Goal: Task Accomplishment & Management: Manage account settings

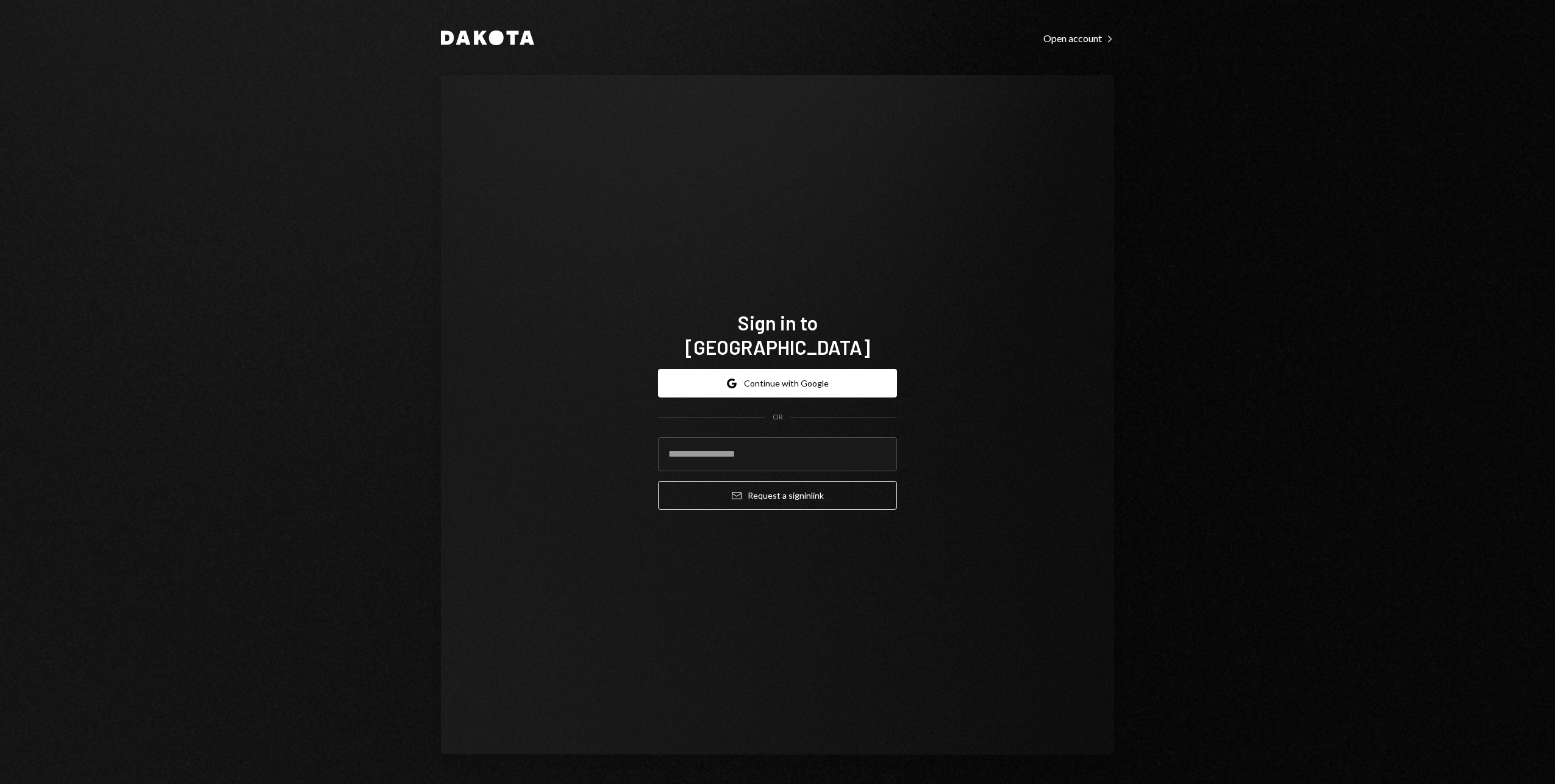
click at [788, 368] on button "Google Continue with Google" at bounding box center [778, 383] width 239 height 28
click at [731, 445] on input "email" at bounding box center [778, 454] width 239 height 34
type input "**********"
click at [519, 273] on div "**********" at bounding box center [778, 414] width 673 height 679
click at [694, 448] on input "**********" at bounding box center [778, 454] width 239 height 34
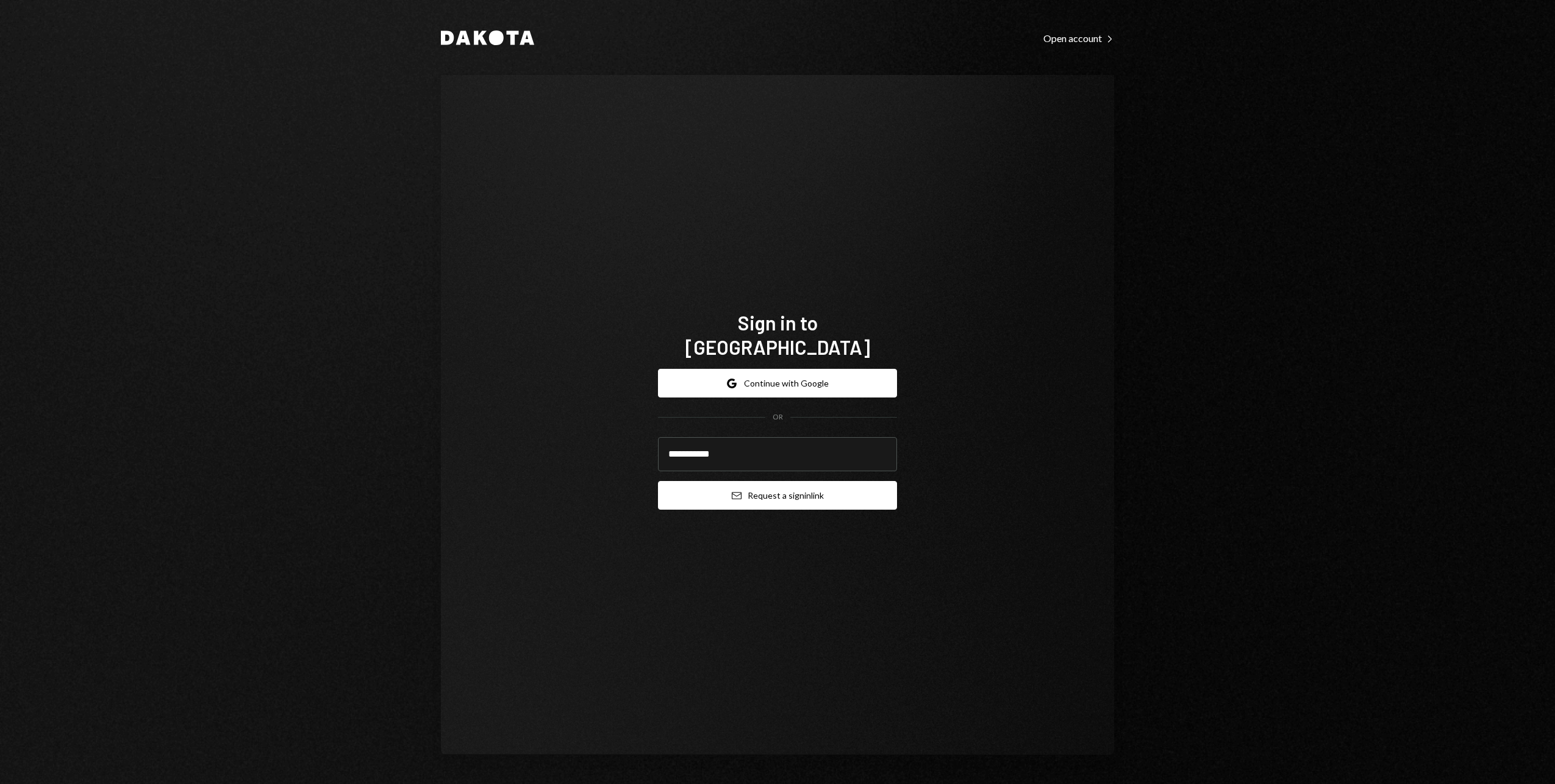
click at [727, 486] on button "Email Request a sign in link" at bounding box center [778, 495] width 239 height 28
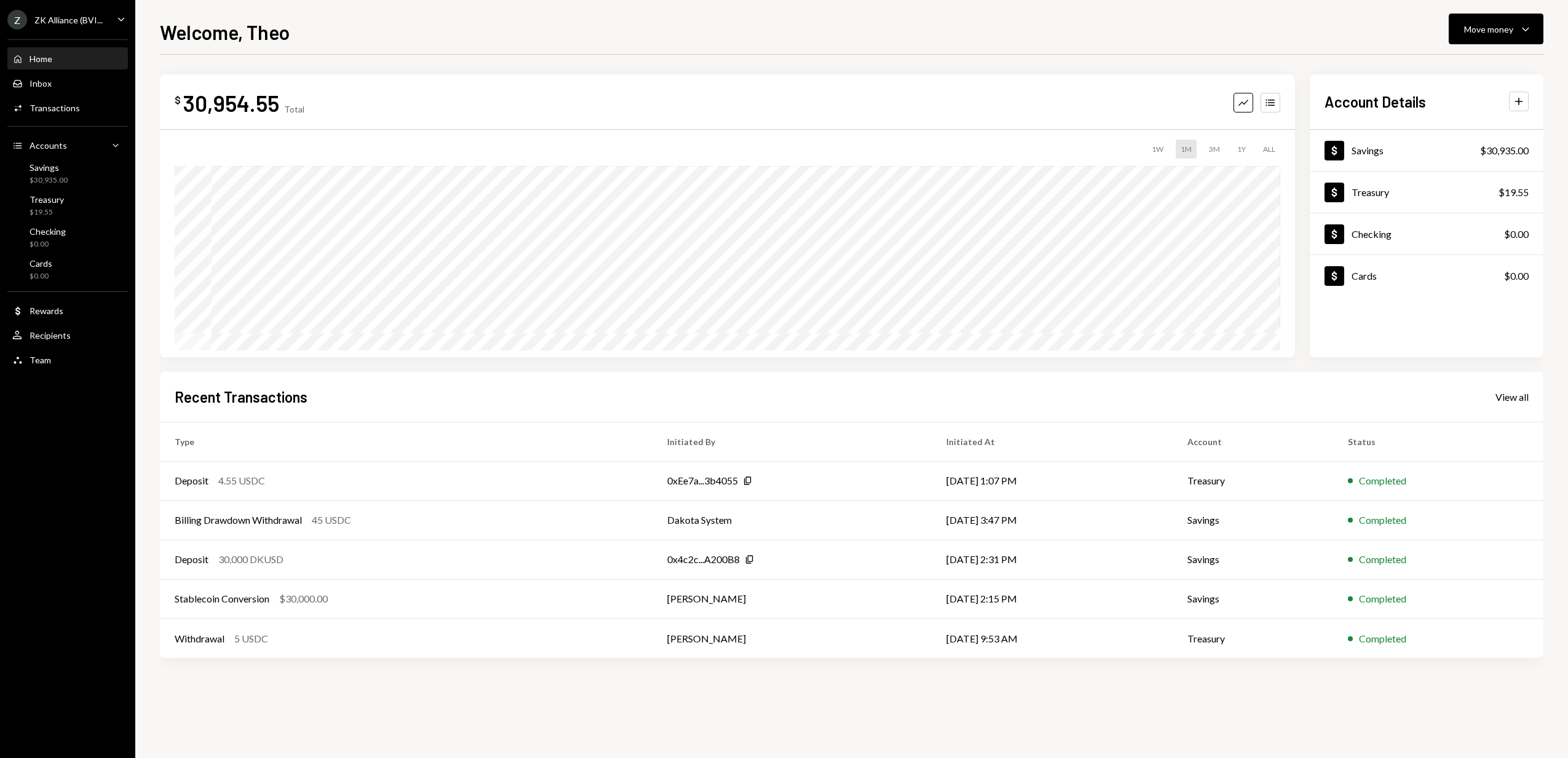
click at [62, 29] on div "Z ZK Alliance (BVI..." at bounding box center [55, 20] width 95 height 20
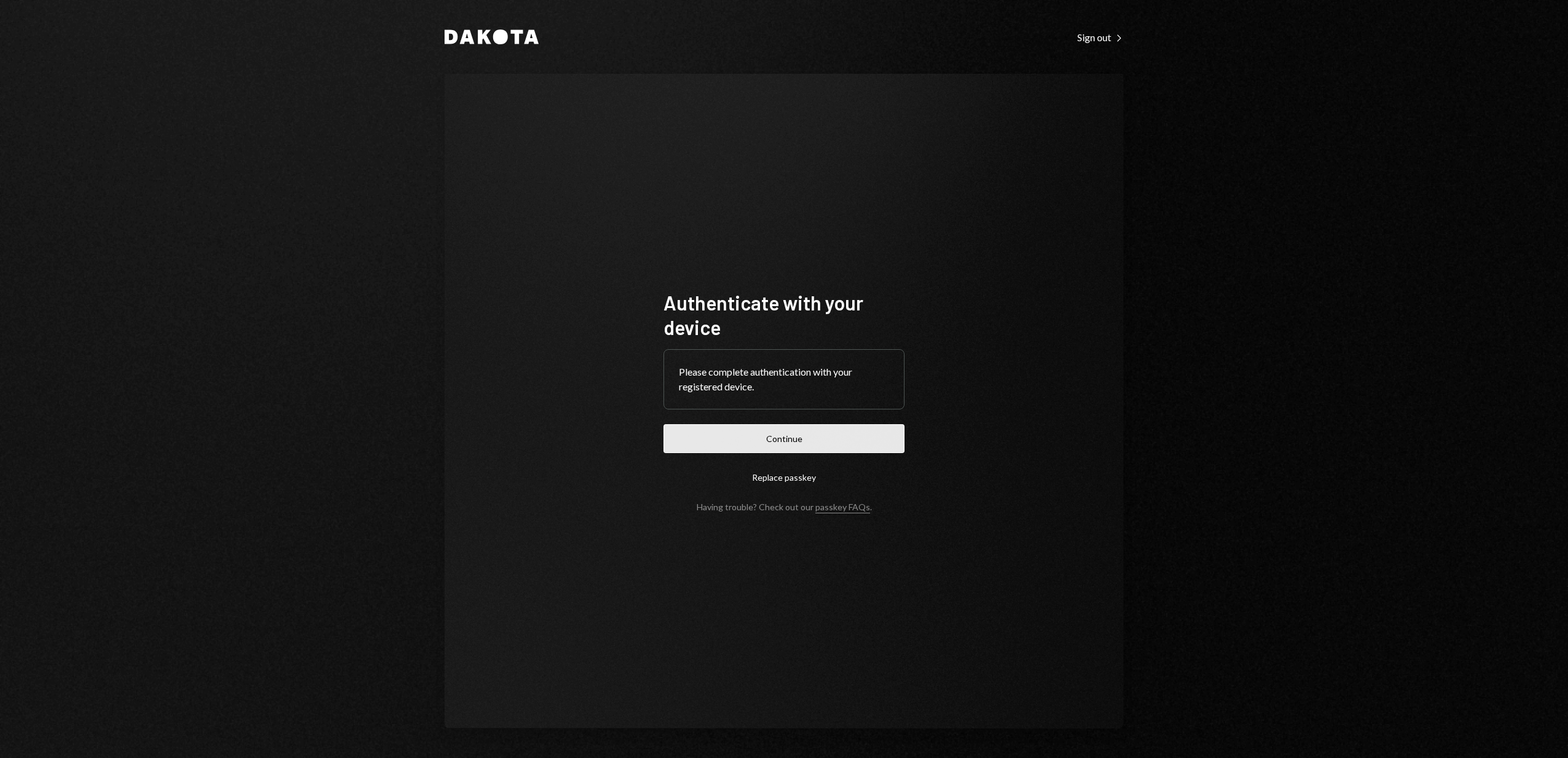
click at [734, 438] on button "Continue" at bounding box center [784, 439] width 241 height 29
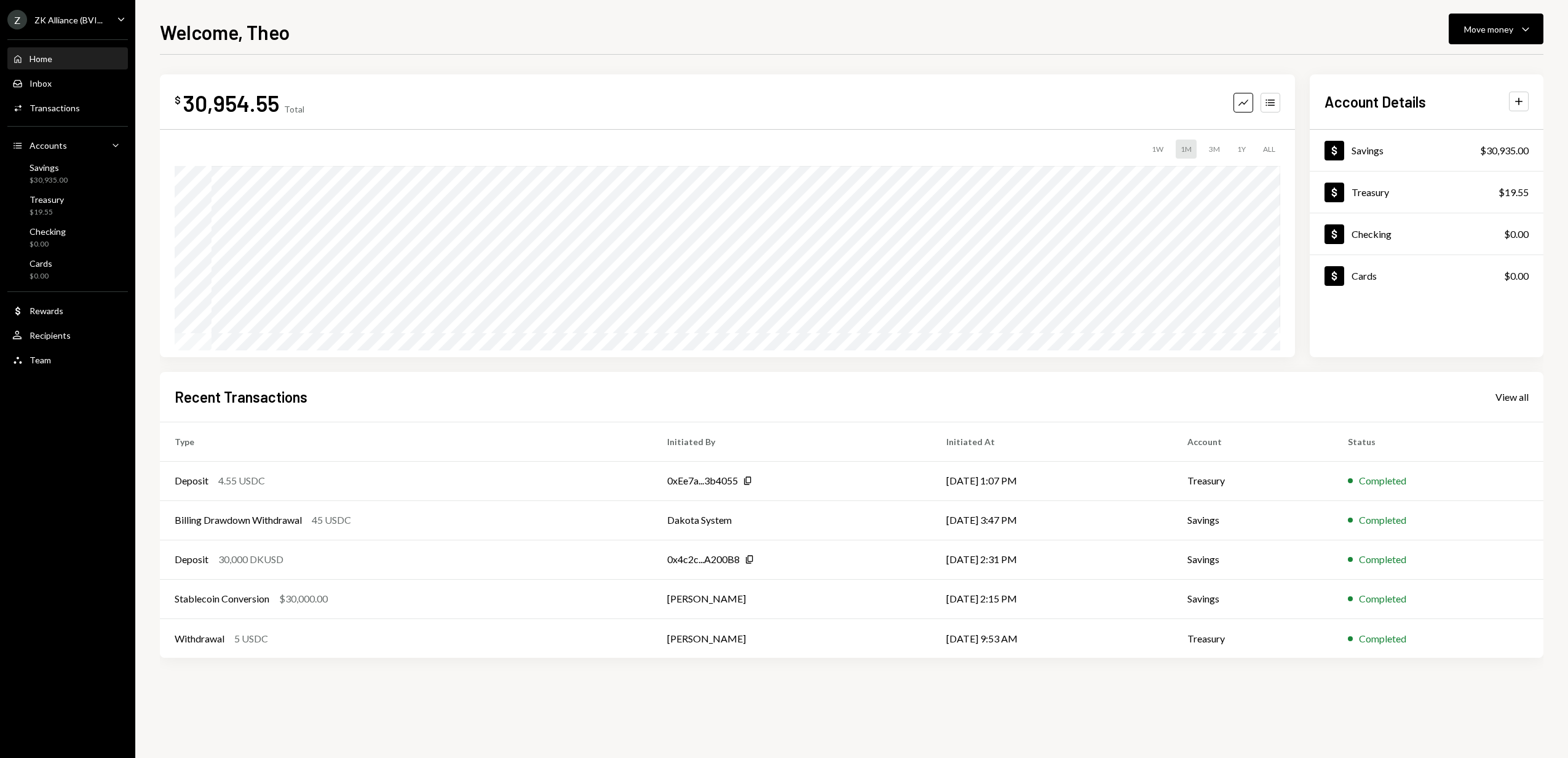
click at [74, 26] on div "Z ZK Alliance (BVI..." at bounding box center [55, 20] width 95 height 20
click at [50, 47] on div "Settings" at bounding box center [86, 52] width 132 height 11
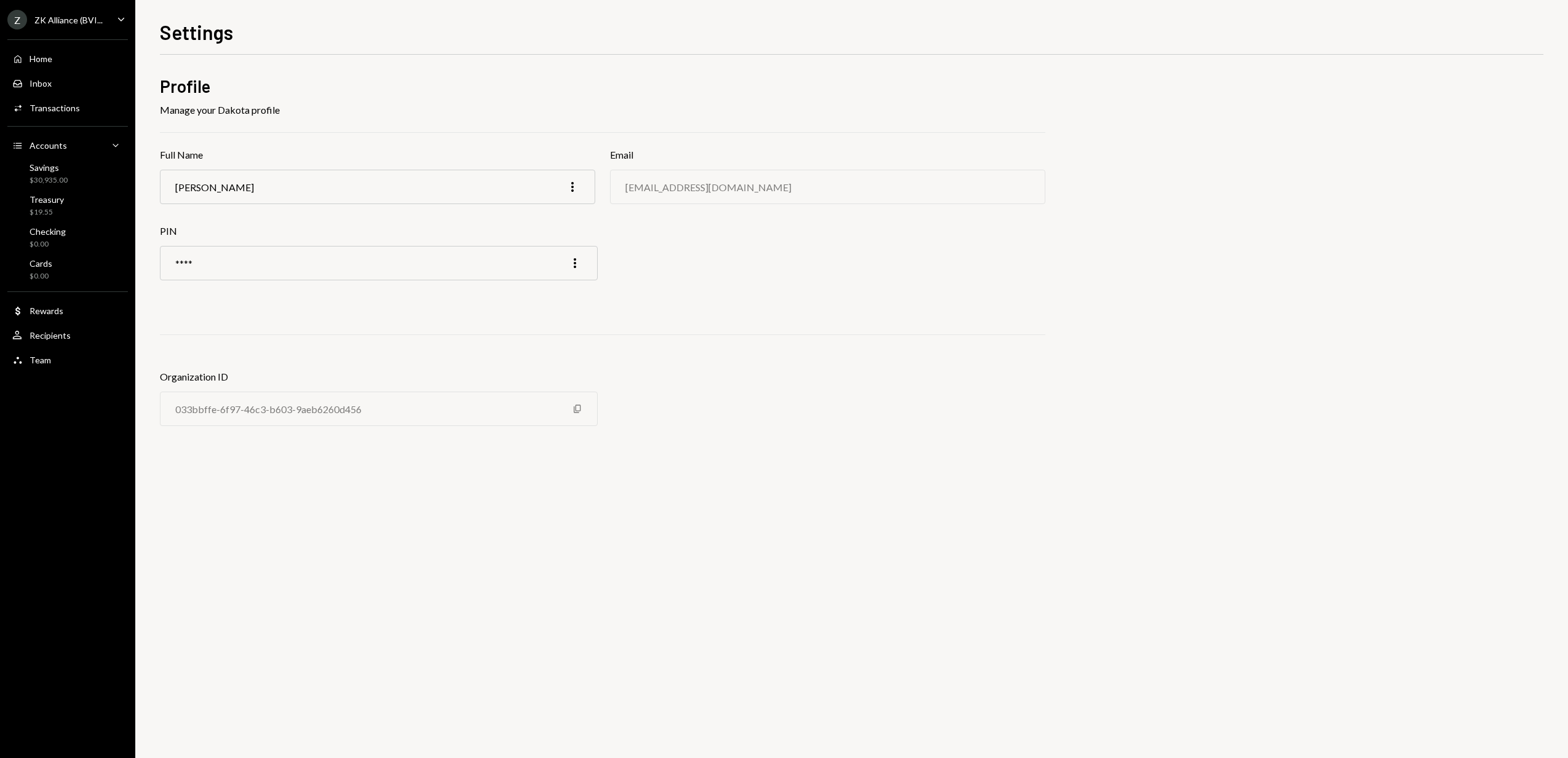
click at [52, 35] on div "Home Home Inbox Inbox Activities Transactions Accounts Accounts Caret Down Savi…" at bounding box center [67, 202] width 135 height 341
click at [54, 24] on div "ZK Alliance (BVI..." at bounding box center [69, 20] width 69 height 11
click at [75, 81] on div "Security" at bounding box center [86, 77] width 132 height 11
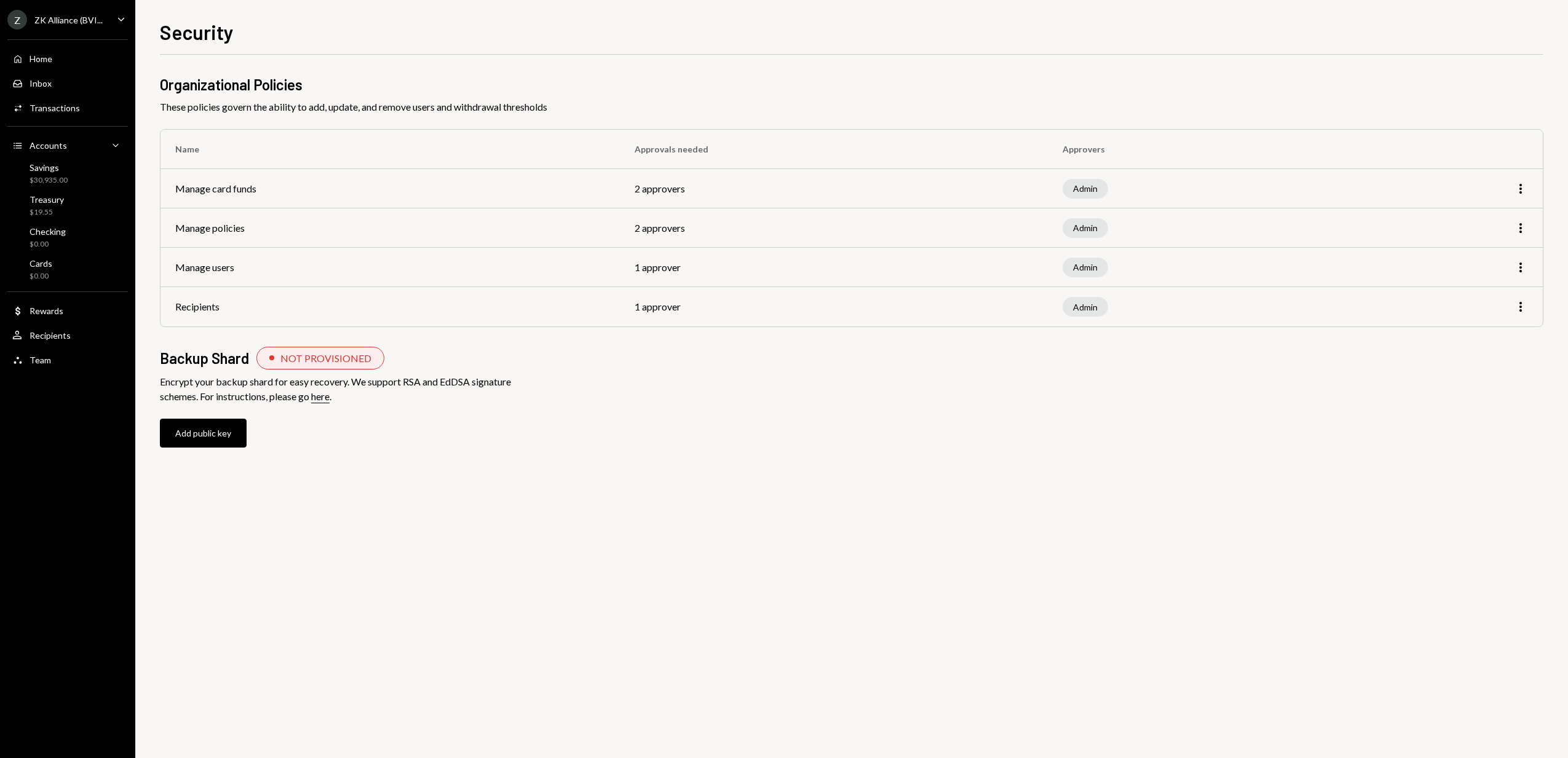
click at [72, 25] on div "Z ZK Alliance (BVI..." at bounding box center [55, 20] width 95 height 20
click at [68, 103] on div "Billing" at bounding box center [86, 101] width 132 height 11
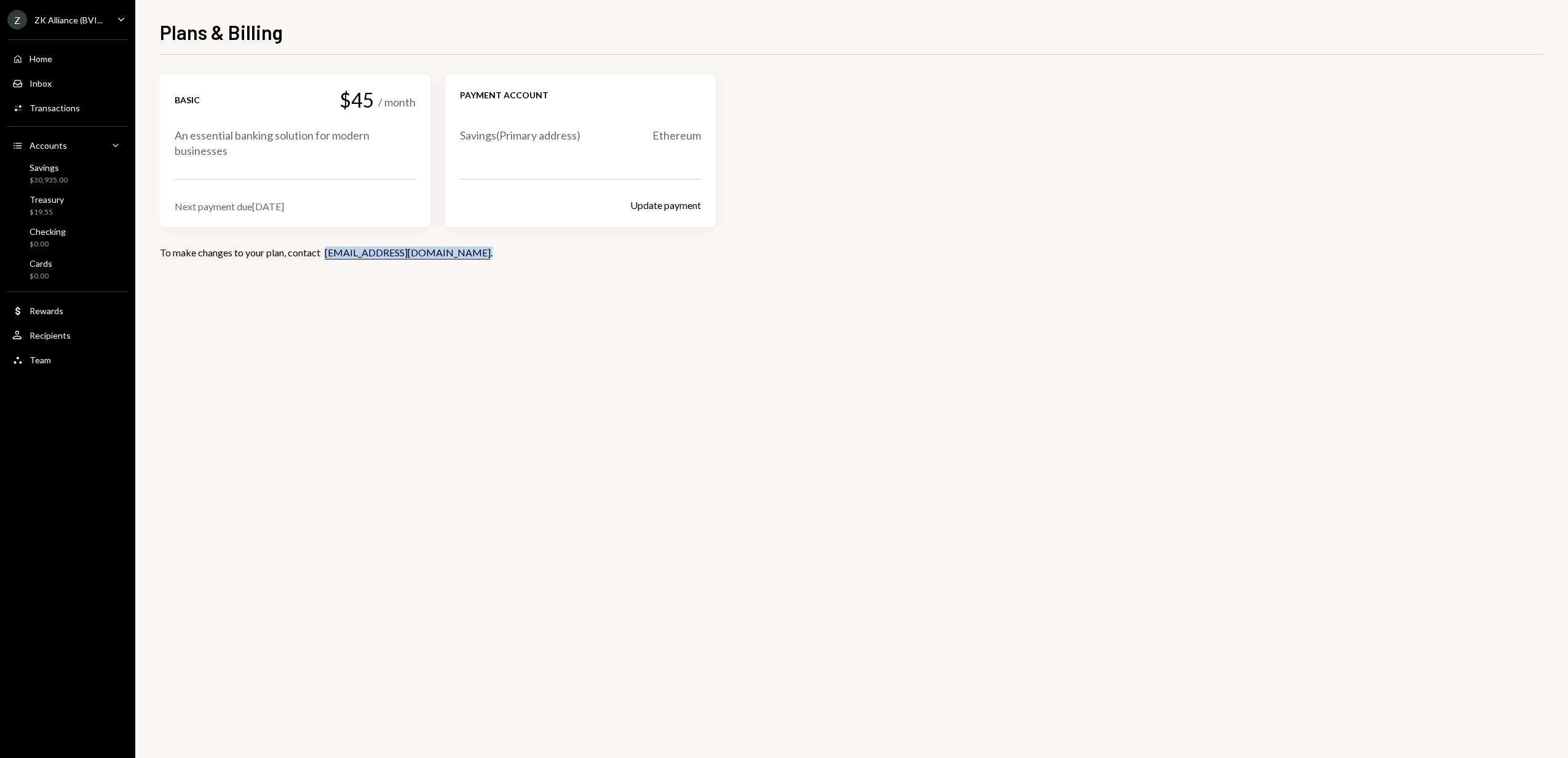
drag, startPoint x: 412, startPoint y: 249, endPoint x: 326, endPoint y: 255, distance: 86.2
click at [323, 256] on div "To make changes to your plan, contact support@dakota.xyz ." at bounding box center [851, 252] width 1383 height 11
click at [98, 22] on div "ZK Alliance (BVI..." at bounding box center [69, 20] width 69 height 11
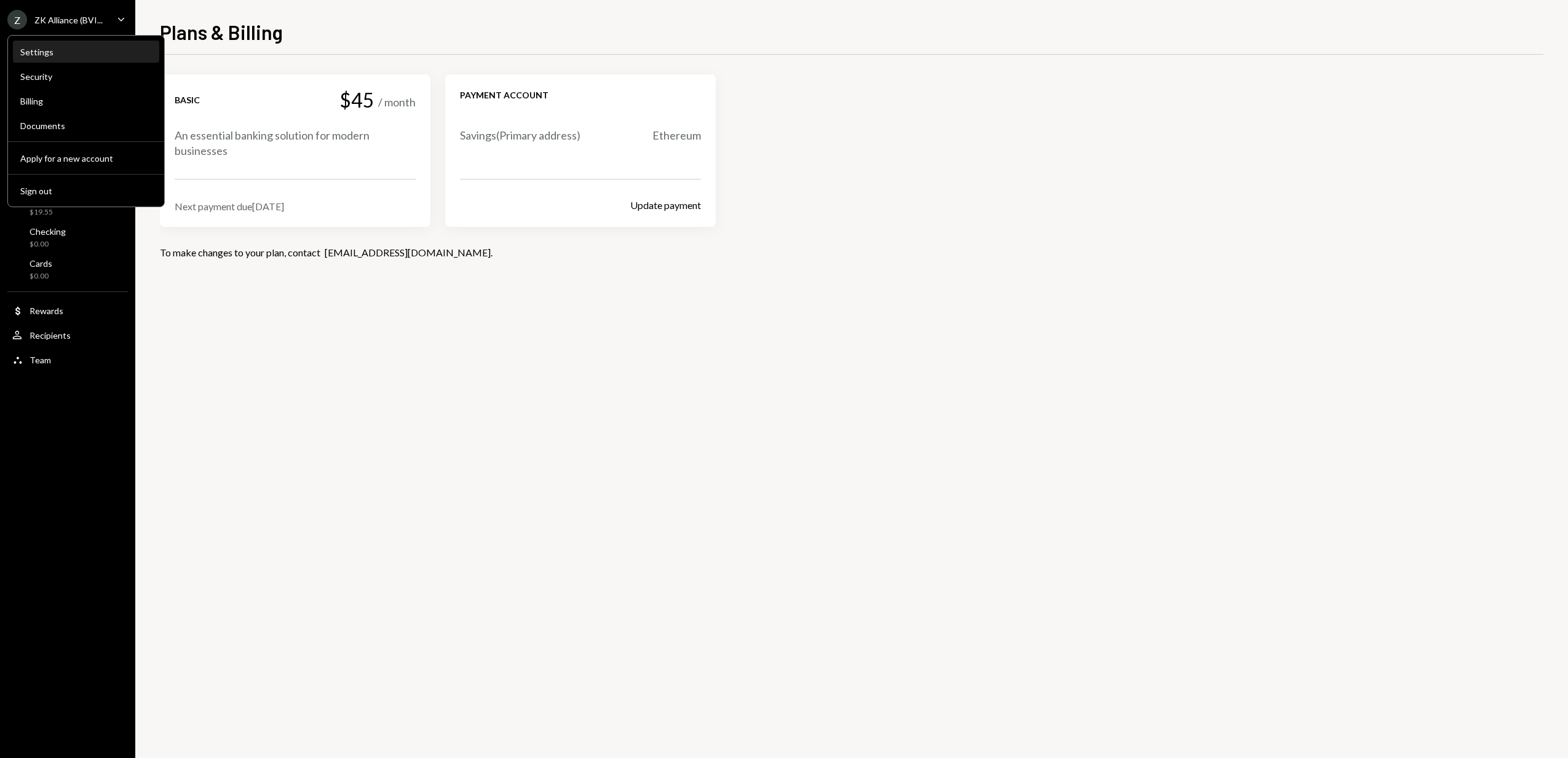
click at [56, 52] on div "Settings" at bounding box center [86, 52] width 132 height 11
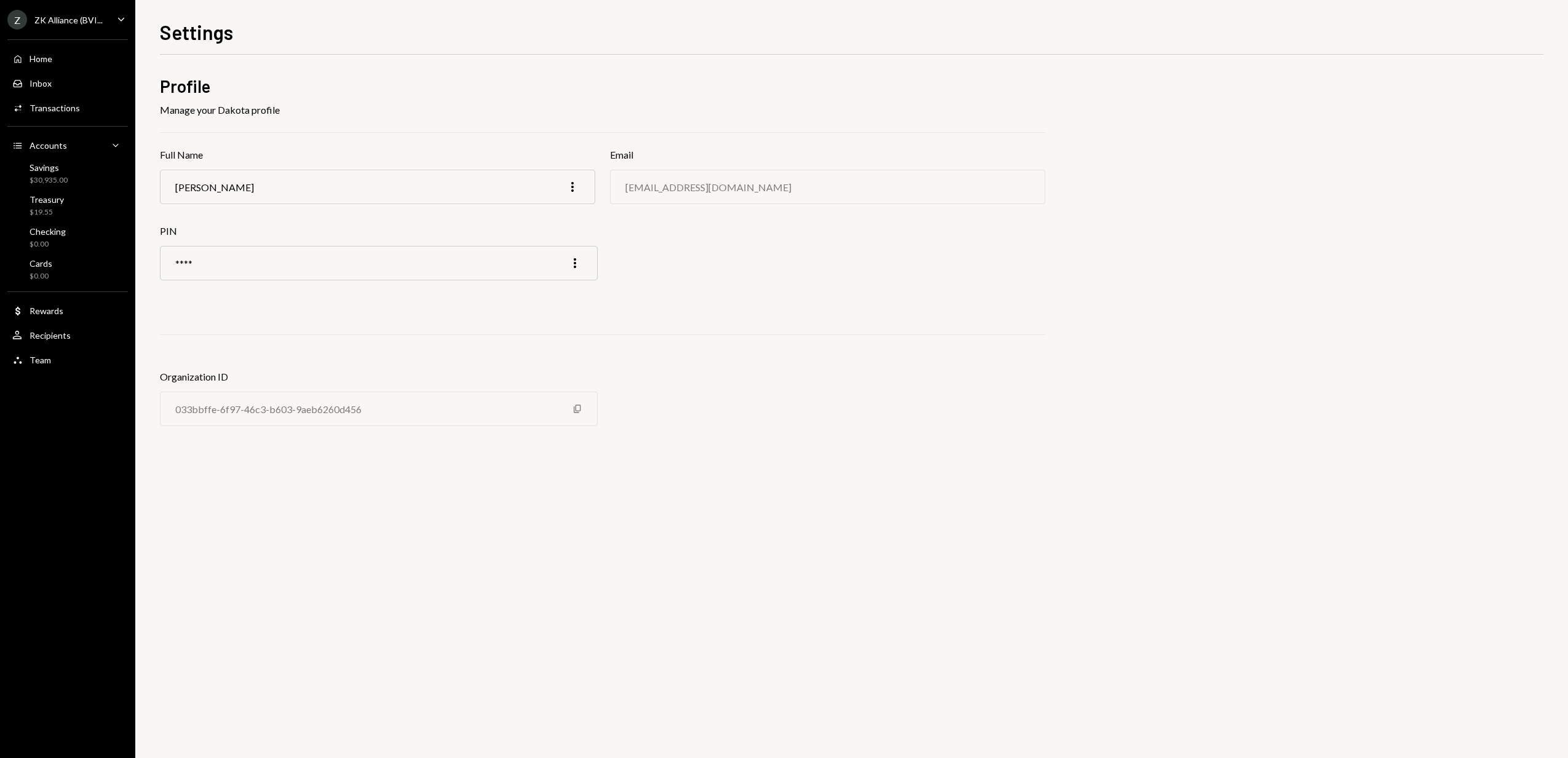
click at [67, 27] on div "Z ZK Alliance (BVI..." at bounding box center [55, 20] width 95 height 20
click at [74, 69] on div "Security" at bounding box center [86, 77] width 132 height 21
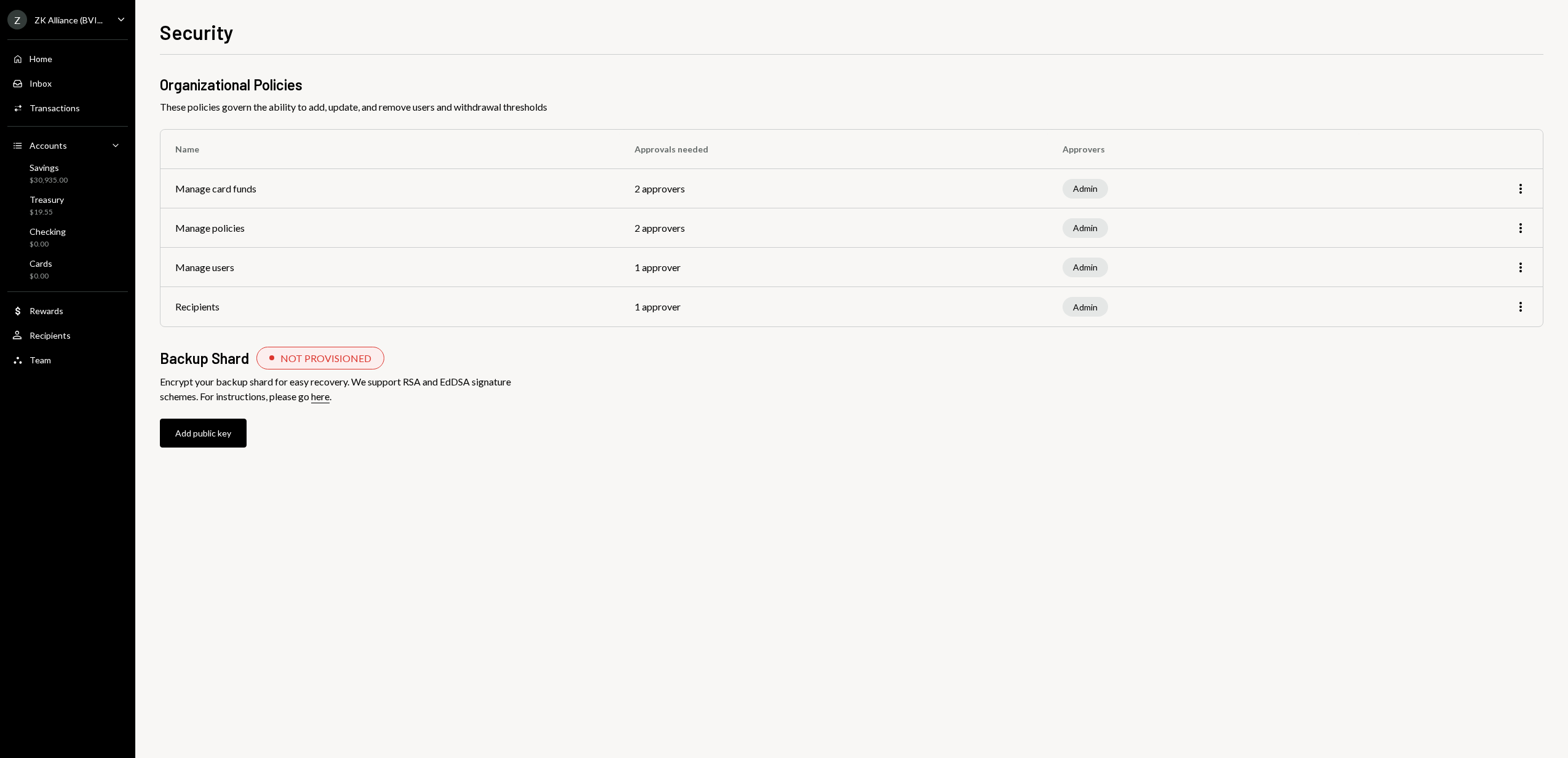
click at [90, 19] on div "ZK Alliance (BVI..." at bounding box center [69, 20] width 69 height 11
click at [71, 102] on div "Billing" at bounding box center [86, 101] width 132 height 11
